Goal: Task Accomplishment & Management: Use online tool/utility

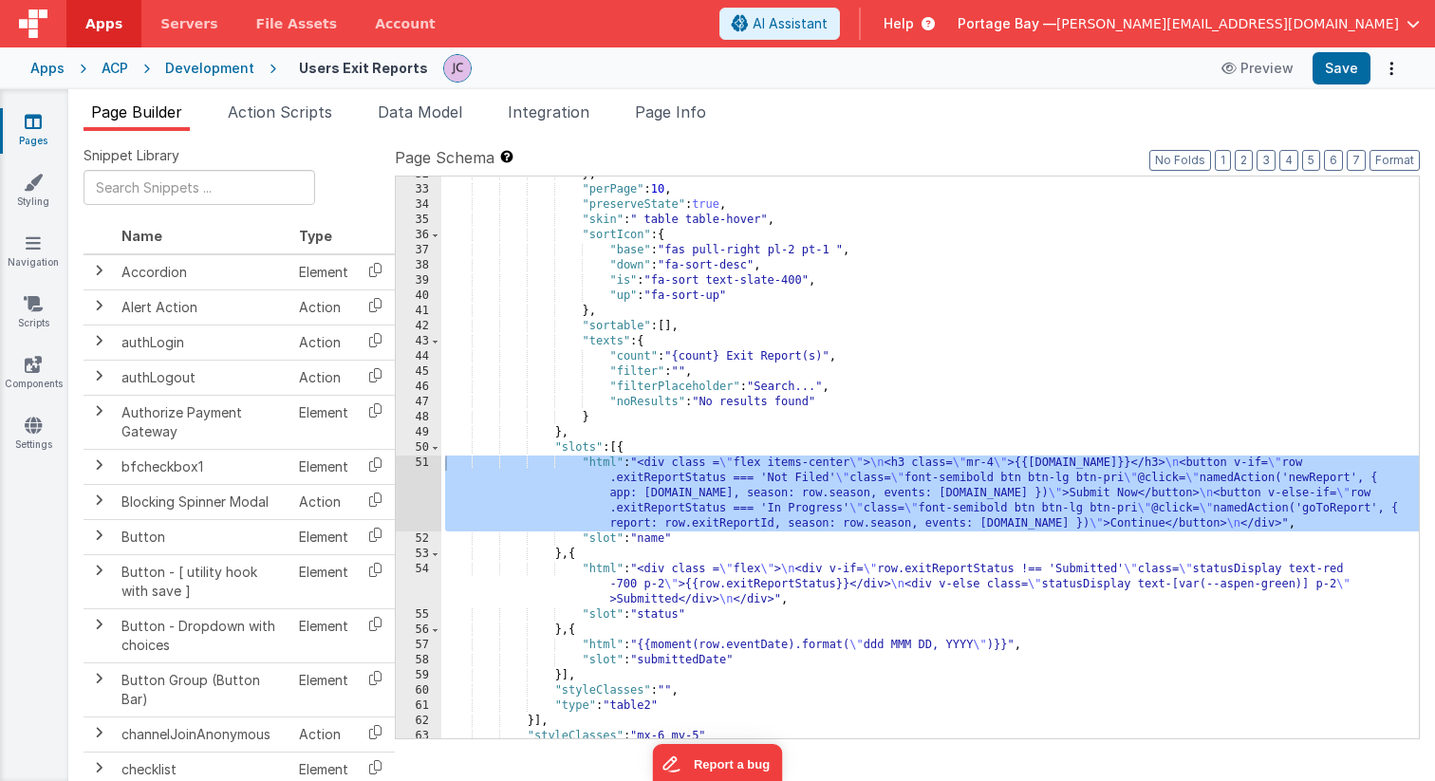
scroll to position [586, 0]
click at [678, 112] on span "Page Info" at bounding box center [670, 111] width 71 height 19
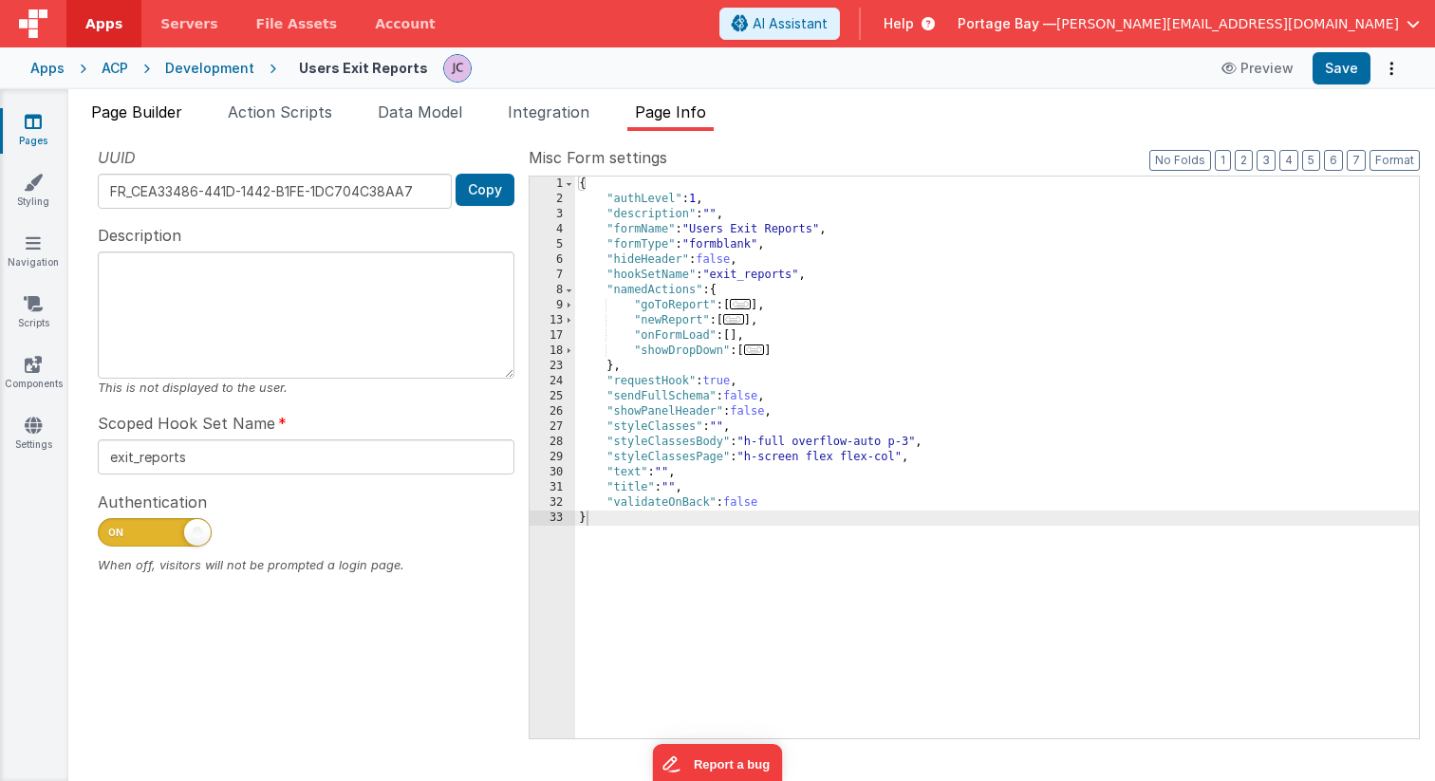
click at [142, 113] on span "Page Builder" at bounding box center [136, 111] width 91 height 19
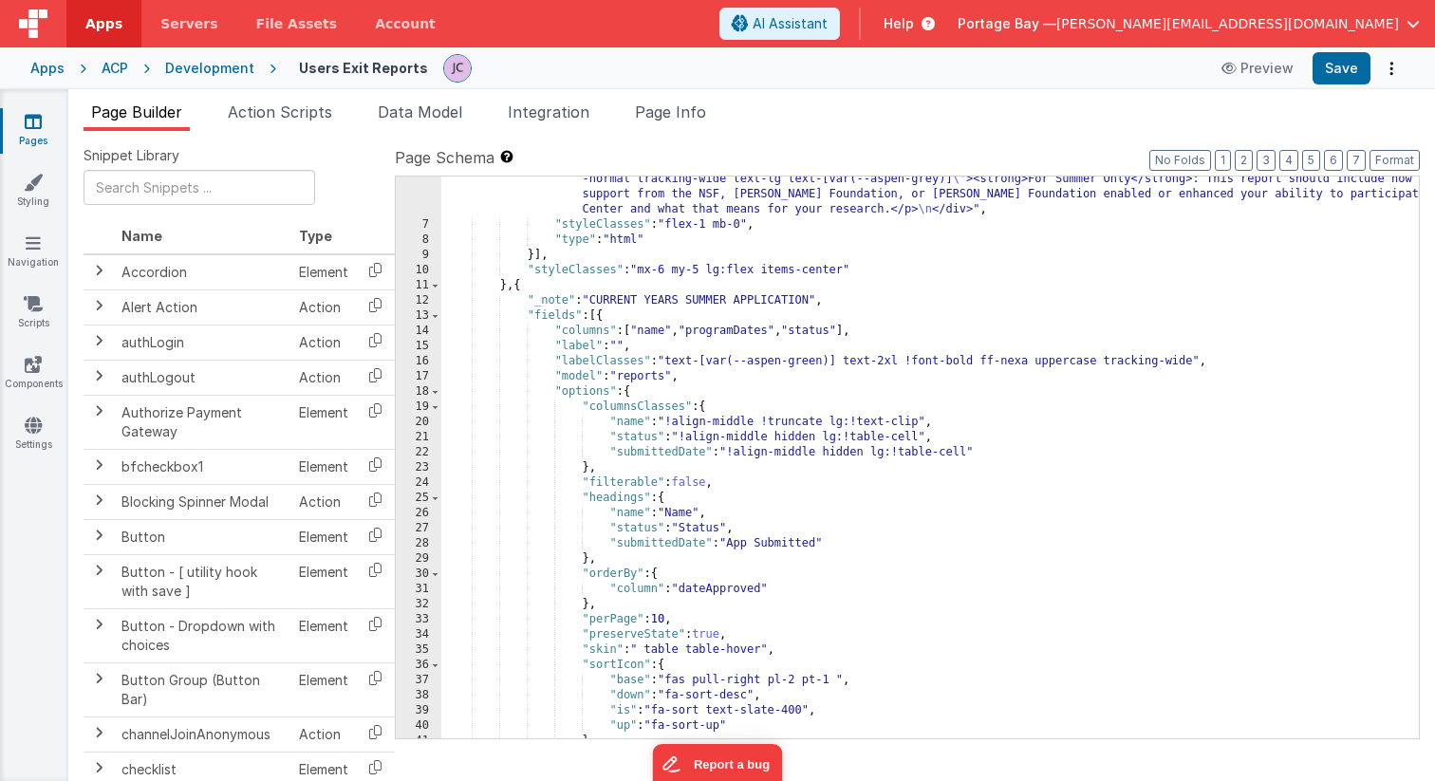
scroll to position [187, 0]
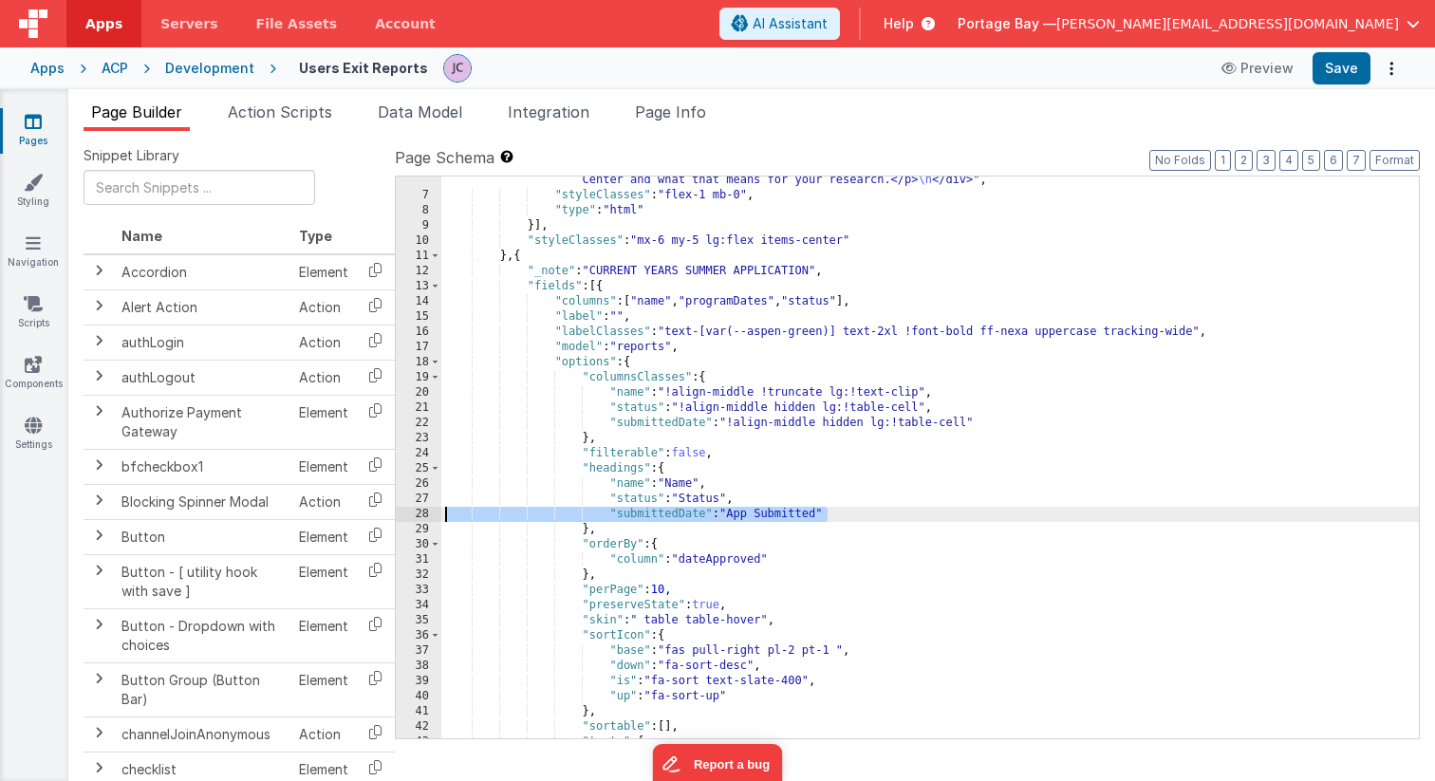
drag, startPoint x: 836, startPoint y: 514, endPoint x: 434, endPoint y: 510, distance: 402.3
click at [434, 510] on div "6 7 8 9 10 11 12 13 14 15 16 17 18 19 20 21 22 23 24 25 26 27 28 29 30 31 32 33…" at bounding box center [907, 458] width 1025 height 564
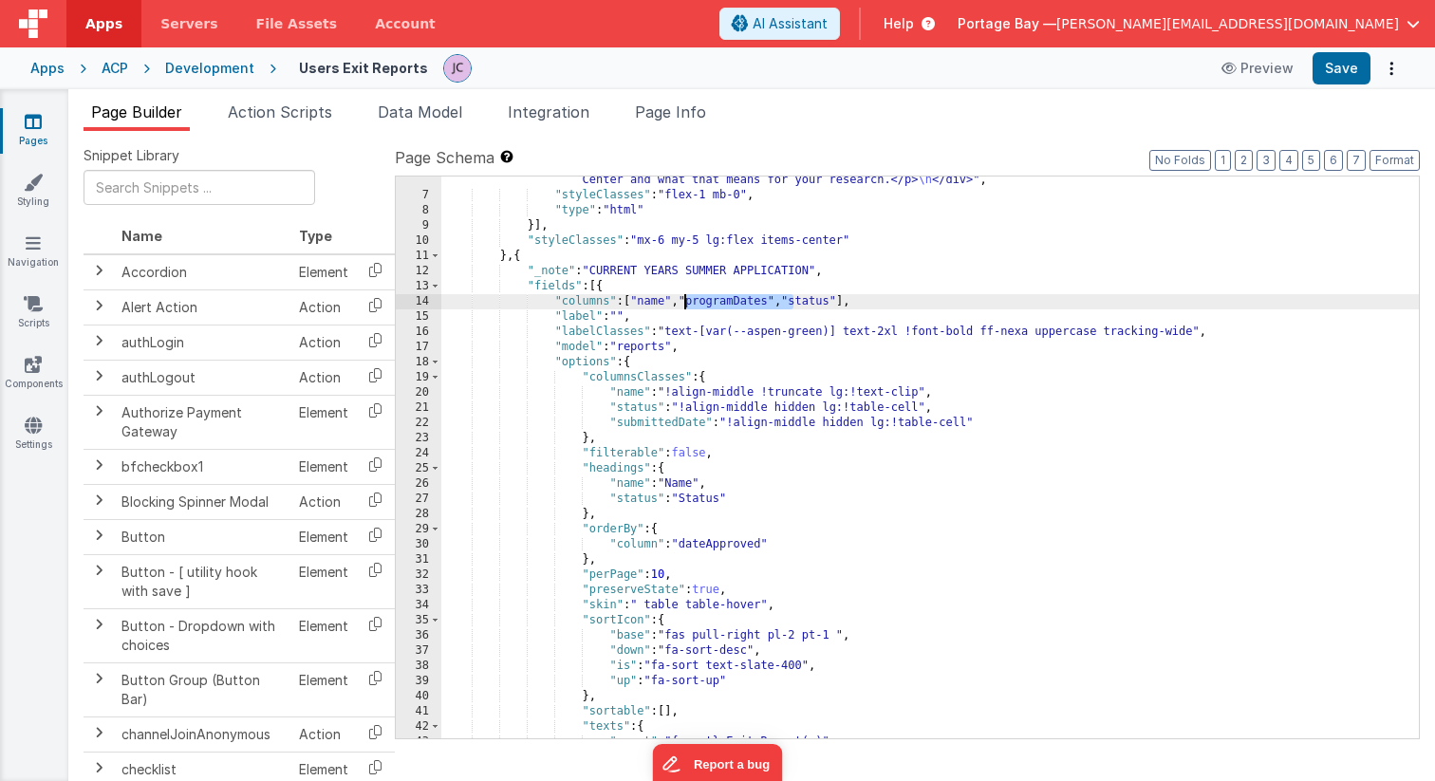
drag, startPoint x: 793, startPoint y: 302, endPoint x: 687, endPoint y: 300, distance: 106.3
click at [687, 300] on div ""html" : "<div class= \" \" > \n <h1 class= \" text-[var(--aspen-blue)] text-[4…" at bounding box center [929, 415] width 977 height 698
click at [792, 299] on div ""html" : "<div class= \" \" > \n <h1 class= \" text-[var(--aspen-blue)] text-[4…" at bounding box center [929, 415] width 977 height 698
drag, startPoint x: 795, startPoint y: 301, endPoint x: 691, endPoint y: 302, distance: 104.4
click at [691, 302] on div ""html" : "<div class= \" \" > \n <h1 class= \" text-[var(--aspen-blue)] text-[4…" at bounding box center [929, 415] width 977 height 698
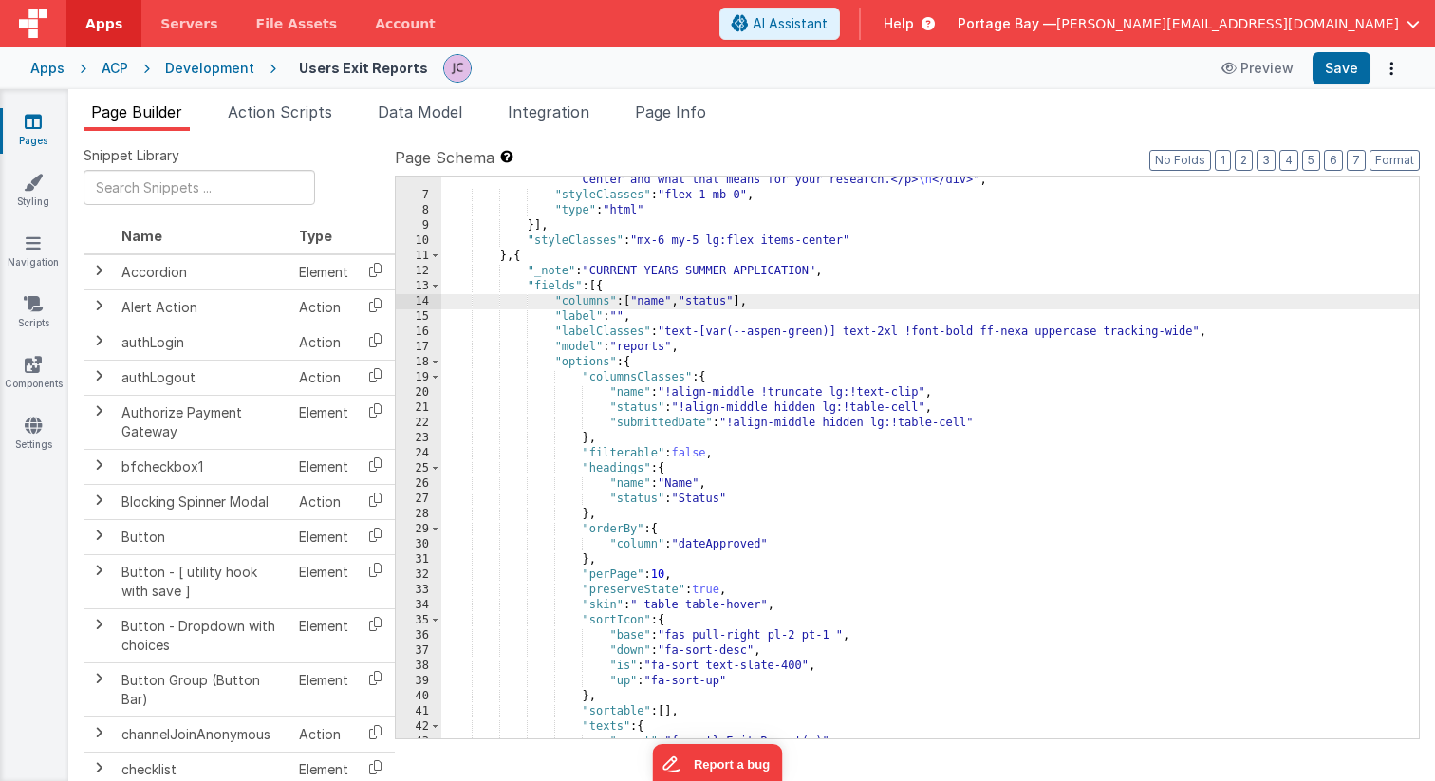
click at [695, 297] on div ""html" : "<div class= \" \" > \n <h1 class= \" text-[var(--aspen-blue)] text-[4…" at bounding box center [929, 415] width 977 height 698
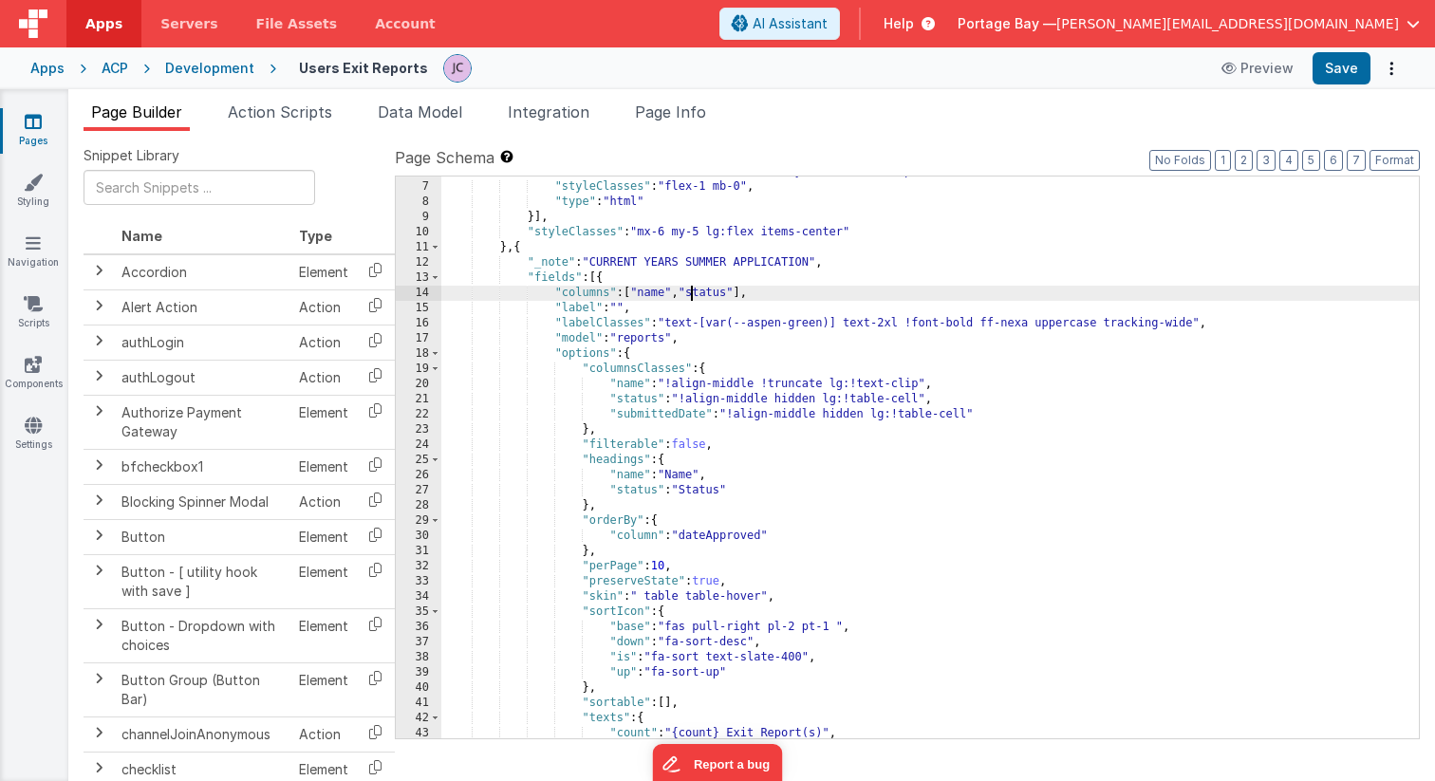
scroll to position [256, 0]
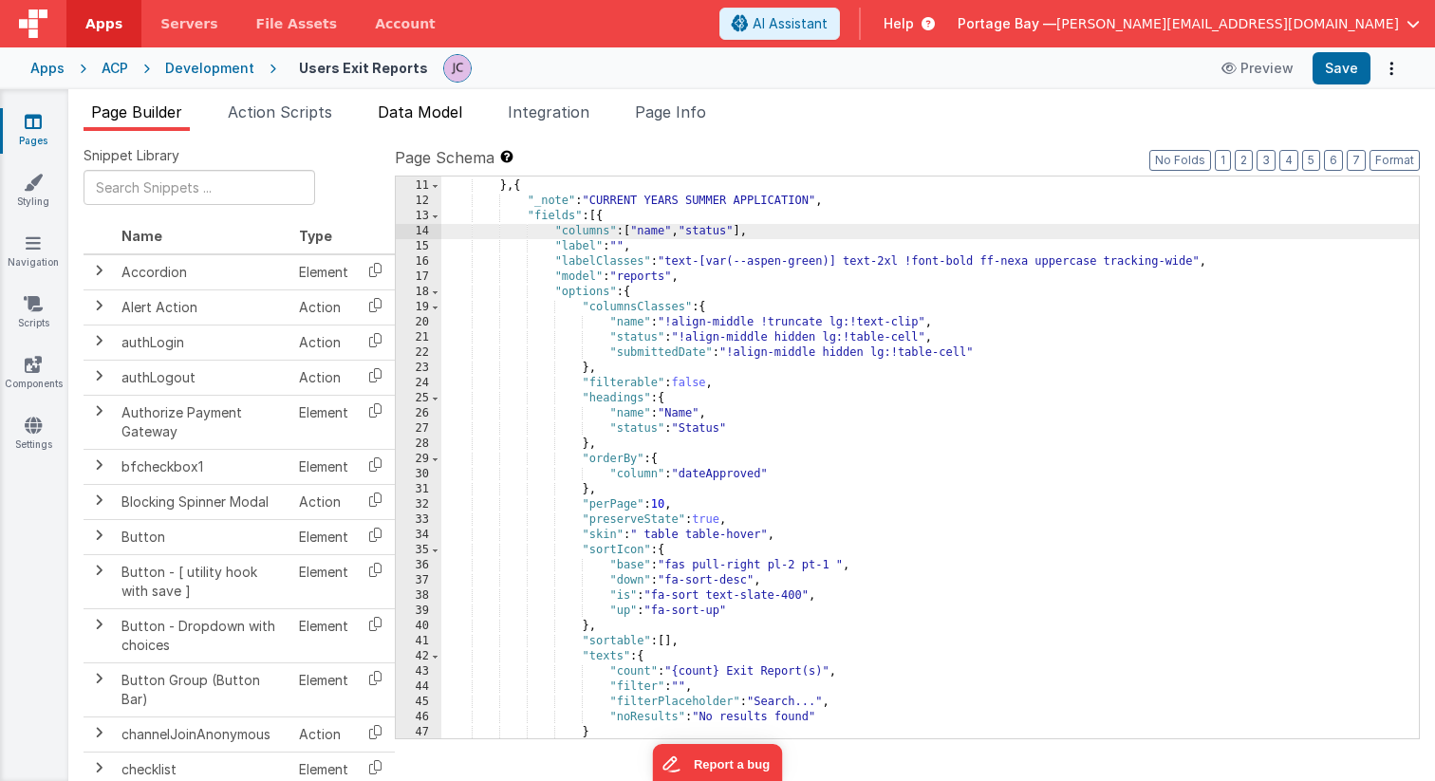
click at [418, 111] on span "Data Model" at bounding box center [420, 111] width 84 height 19
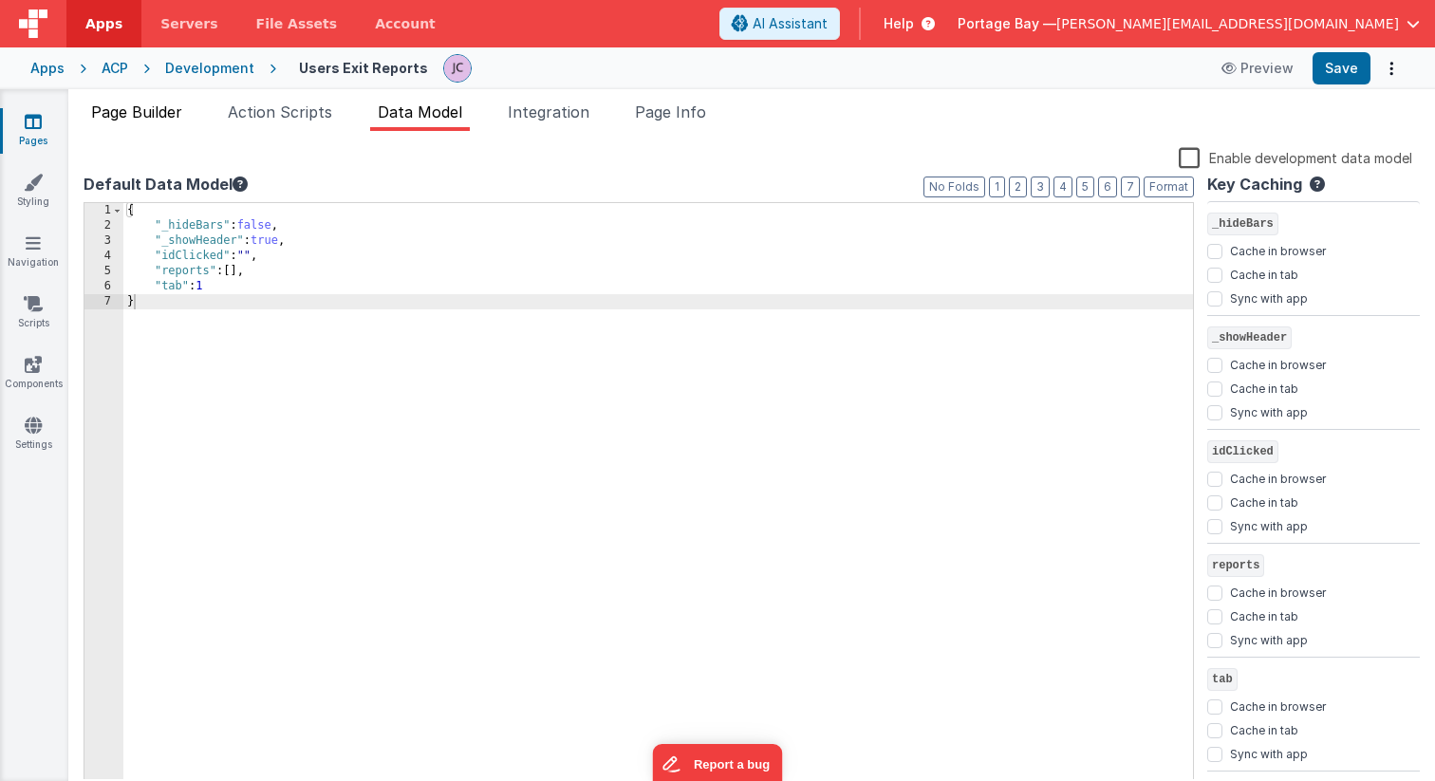
click at [144, 118] on span "Page Builder" at bounding box center [136, 111] width 91 height 19
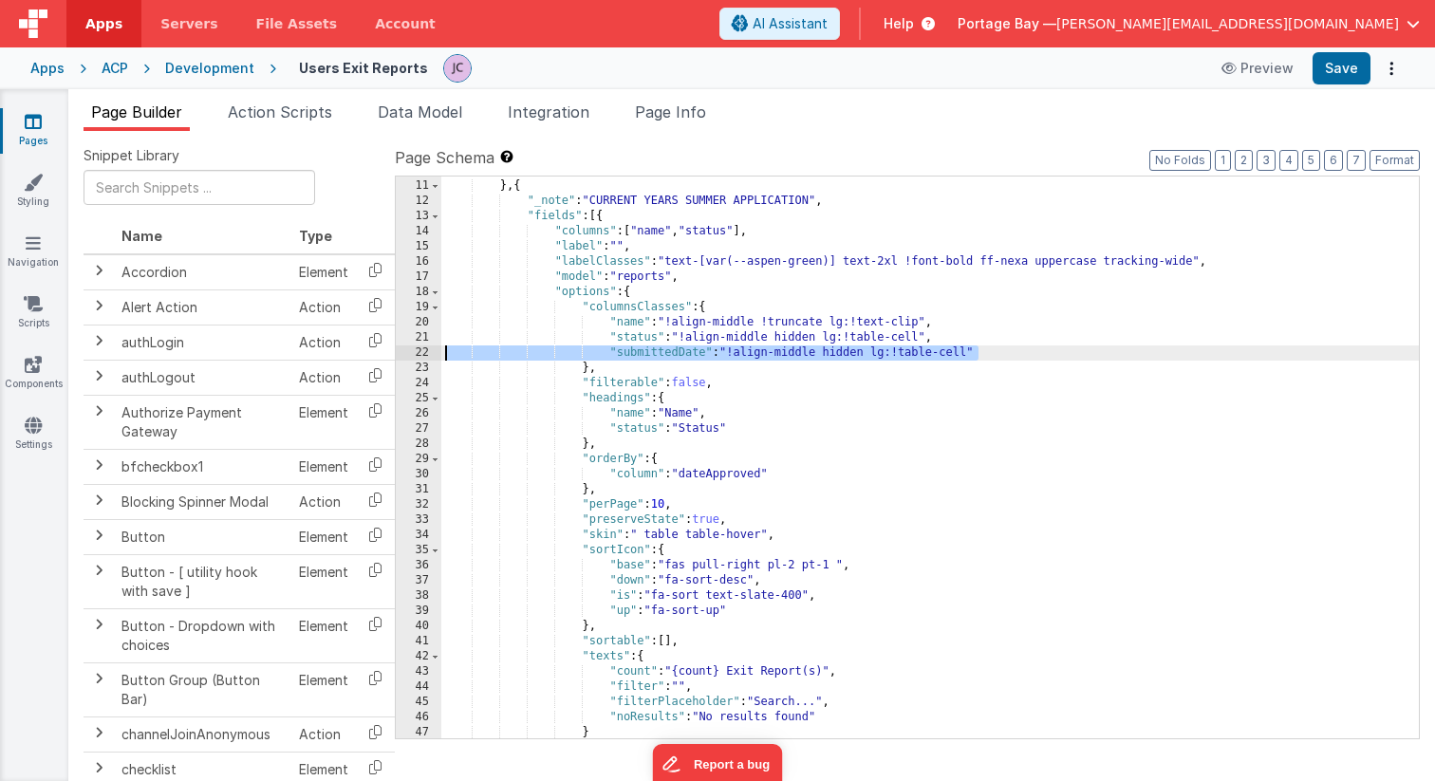
drag, startPoint x: 986, startPoint y: 350, endPoint x: 420, endPoint y: 346, distance: 565.5
click at [420, 346] on div "10 11 12 13 14 15 16 17 18 19 20 21 22 23 24 25 26 27 28 29 30 31 32 33 34 35 3…" at bounding box center [907, 458] width 1025 height 564
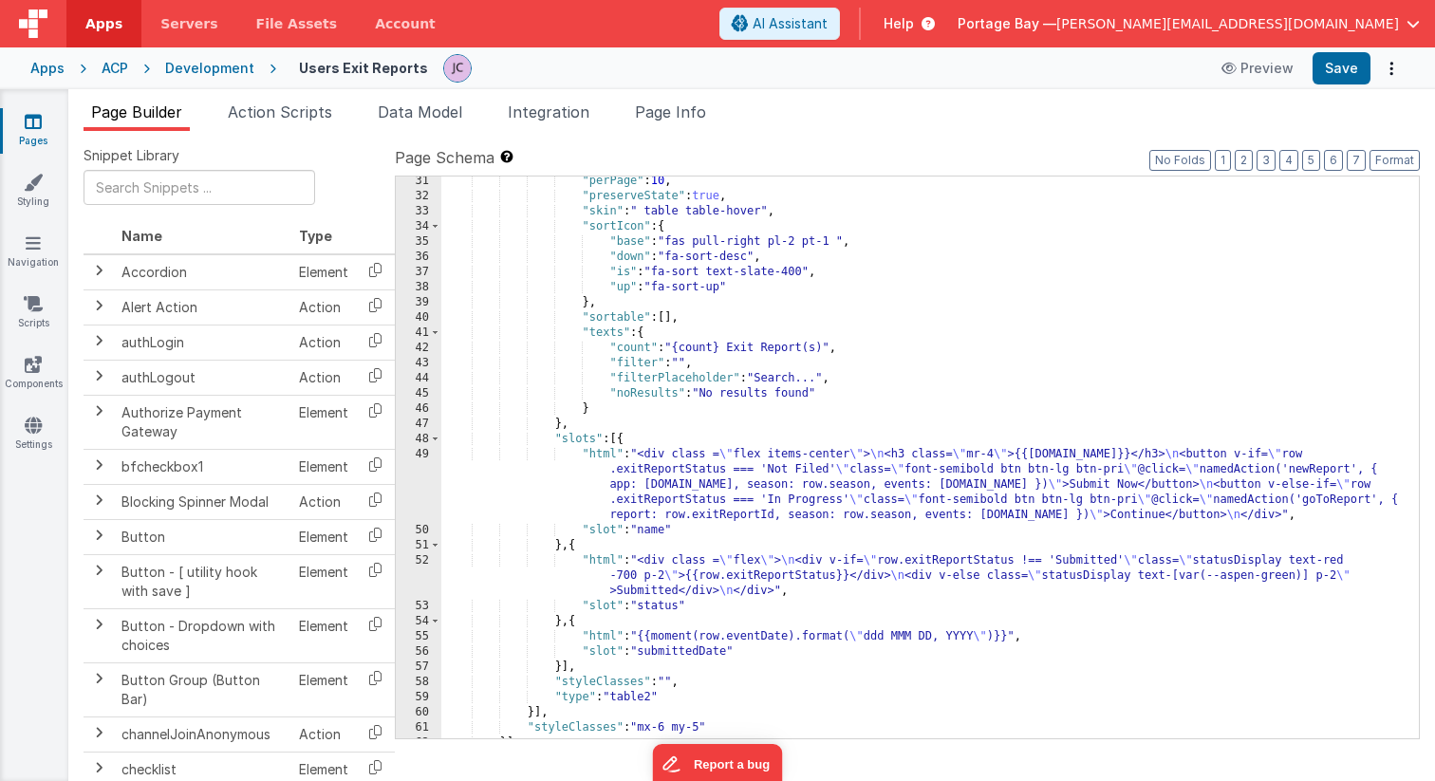
scroll to position [607, 0]
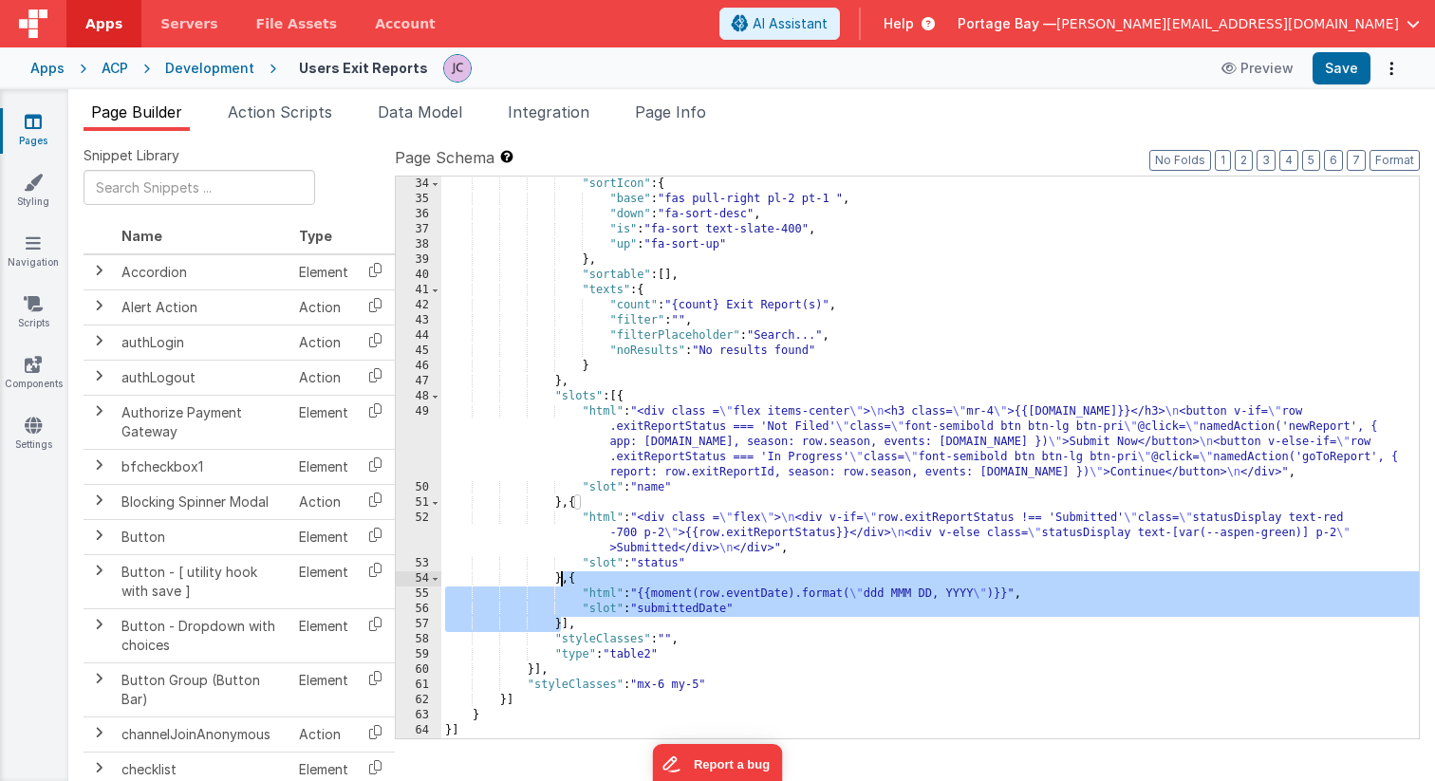
drag, startPoint x: 563, startPoint y: 623, endPoint x: 562, endPoint y: 580, distance: 43.7
click at [562, 580] on div ""sortIcon" : { "base" : "fas pull-right pl-2 pt-1 " , "down" : "fa-sort-desc" ,…" at bounding box center [929, 472] width 977 height 592
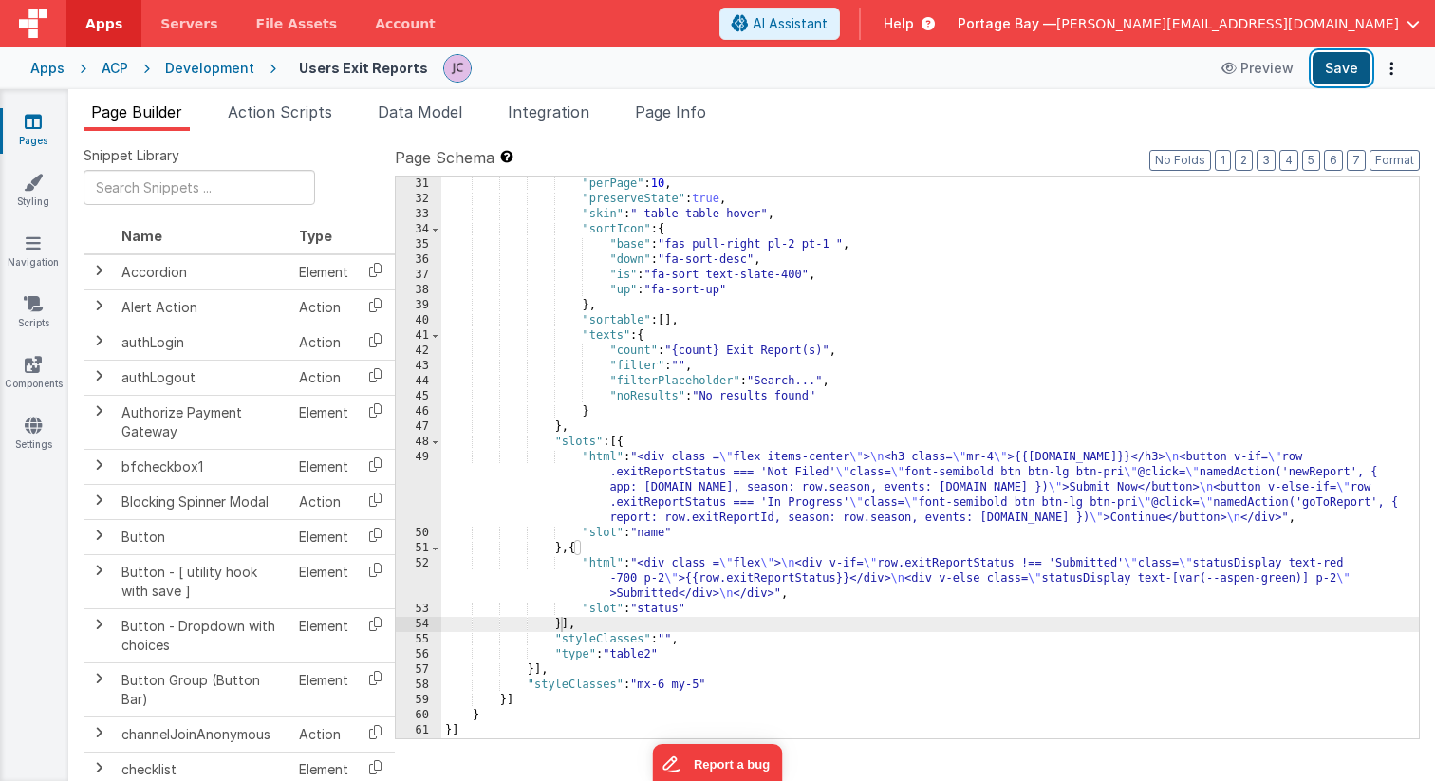
click at [1342, 71] on button "Save" at bounding box center [1341, 68] width 58 height 32
